Goal: Transaction & Acquisition: Obtain resource

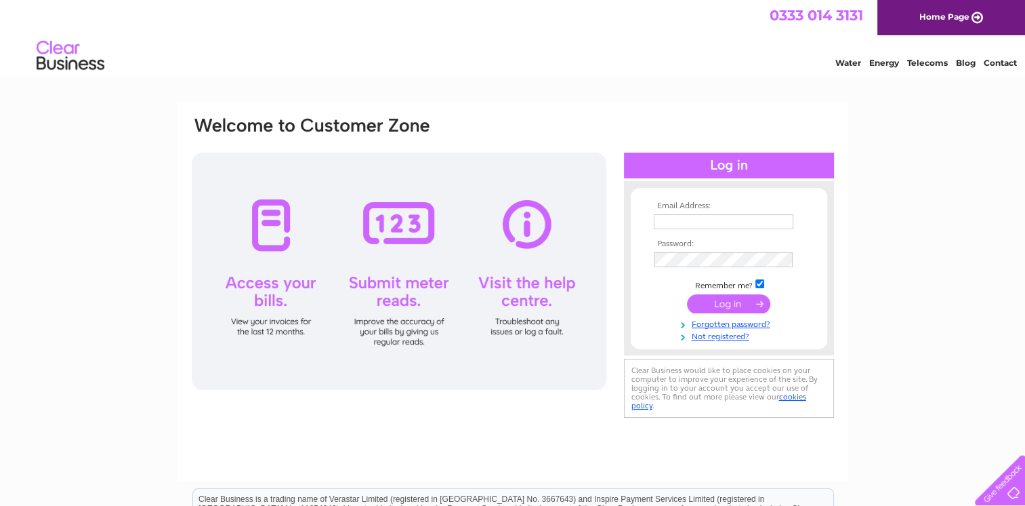
click at [681, 228] on input "text" at bounding box center [724, 221] width 140 height 15
type input "office@eastfifefc.info"
click at [687, 295] on input "submit" at bounding box center [728, 304] width 83 height 19
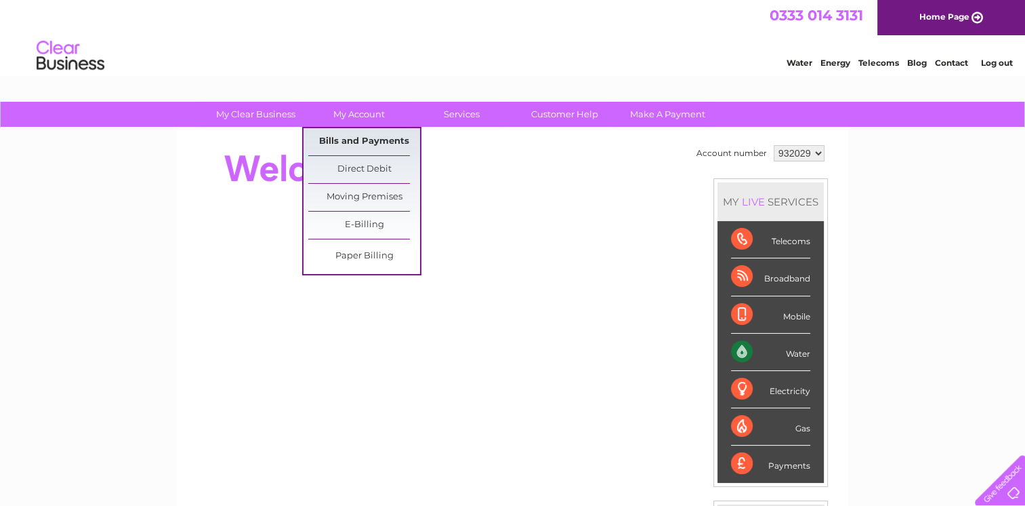
click at [340, 142] on link "Bills and Payments" at bounding box center [364, 141] width 112 height 27
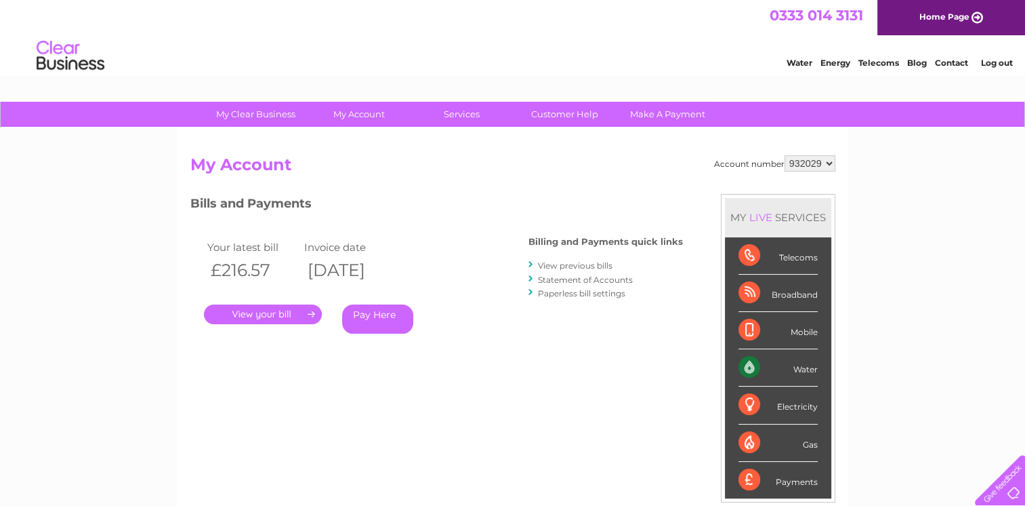
click at [275, 313] on link "." at bounding box center [263, 314] width 118 height 20
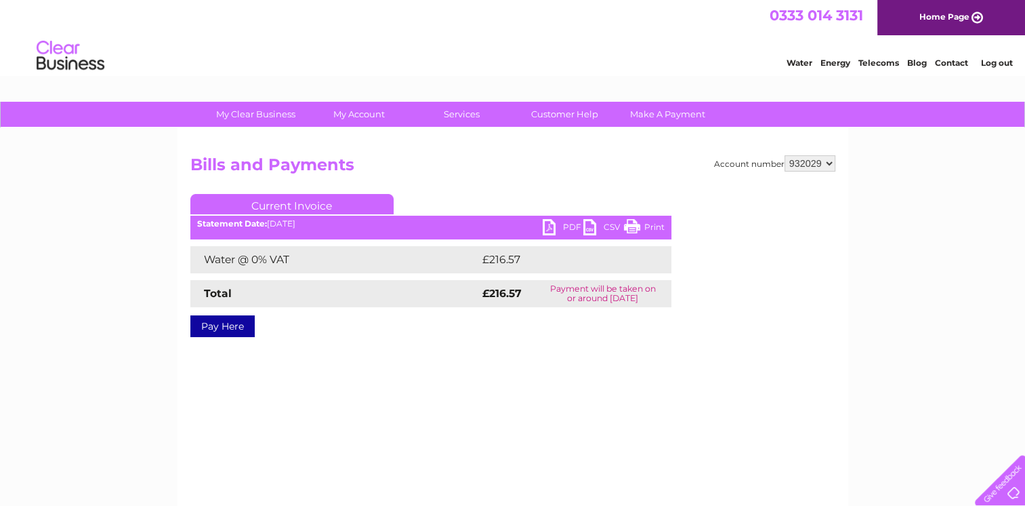
click at [558, 226] on link "PDF" at bounding box center [563, 229] width 41 height 20
click at [983, 61] on link "Log out" at bounding box center [997, 63] width 32 height 10
